Goal: Task Accomplishment & Management: Use online tool/utility

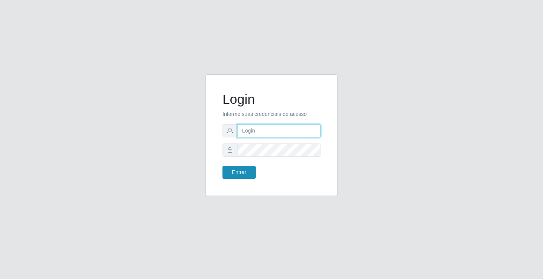
type input "[EMAIL_ADDRESS][DOMAIN_NAME]"
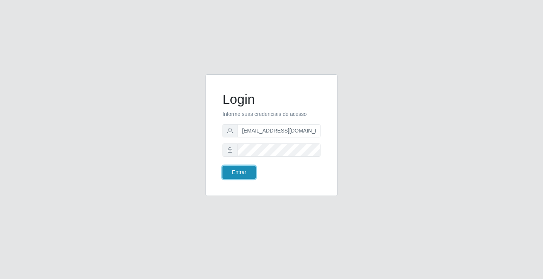
click at [248, 177] on button "Entrar" at bounding box center [239, 172] width 33 height 13
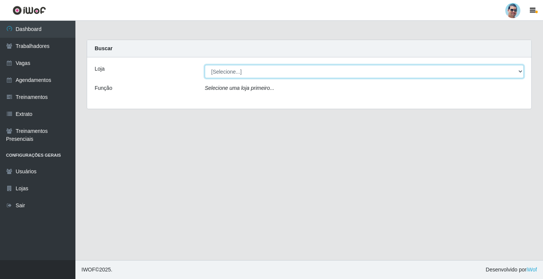
click at [304, 76] on select "[Selecione...] Mercadinho Extrabom" at bounding box center [364, 71] width 319 height 13
select select "175"
click at [205, 65] on select "[Selecione...] Mercadinho Extrabom" at bounding box center [364, 71] width 319 height 13
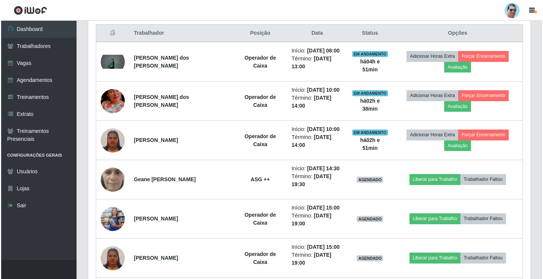
scroll to position [302, 0]
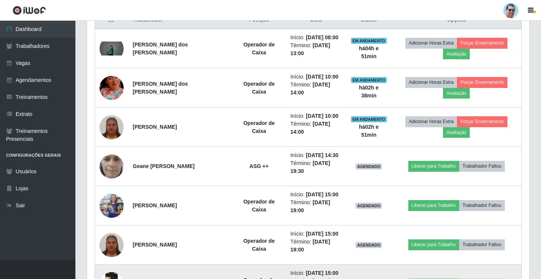
click at [107, 257] on img at bounding box center [112, 284] width 24 height 54
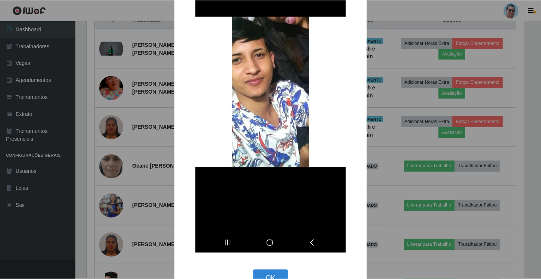
scroll to position [123, 0]
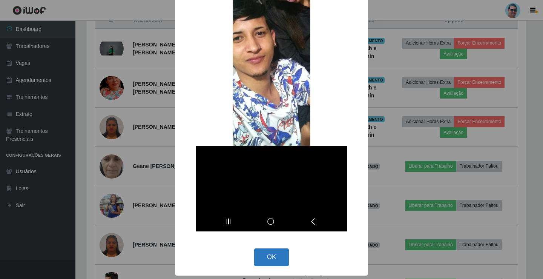
click at [263, 259] on button "OK" at bounding box center [271, 257] width 35 height 18
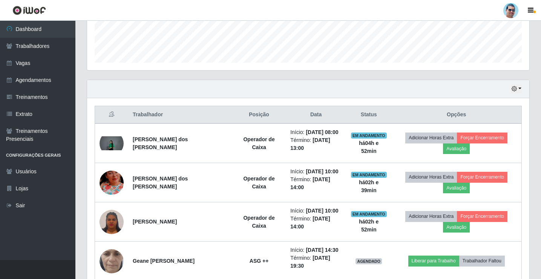
scroll to position [226, 0]
